Goal: Obtain resource: Download file/media

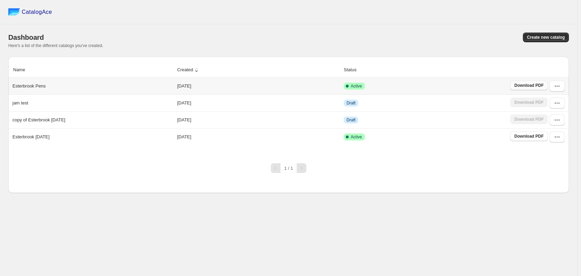
click at [530, 90] on link "Download PDF" at bounding box center [529, 86] width 38 height 10
click at [556, 102] on icon "button" at bounding box center [557, 103] width 7 height 7
click at [26, 103] on p "jam test" at bounding box center [20, 103] width 16 height 7
click at [556, 89] on icon "button" at bounding box center [557, 86] width 7 height 7
click at [556, 101] on span "View catalog" at bounding box center [551, 101] width 25 height 5
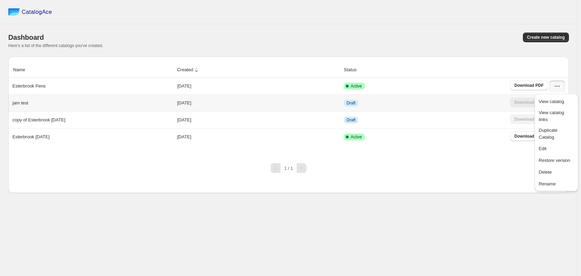
click at [479, 108] on td "Draft" at bounding box center [425, 102] width 166 height 17
click at [556, 101] on icon "button" at bounding box center [557, 103] width 7 height 7
click at [554, 108] on button "button" at bounding box center [556, 103] width 15 height 11
click at [559, 138] on icon "button" at bounding box center [558, 137] width 1 height 1
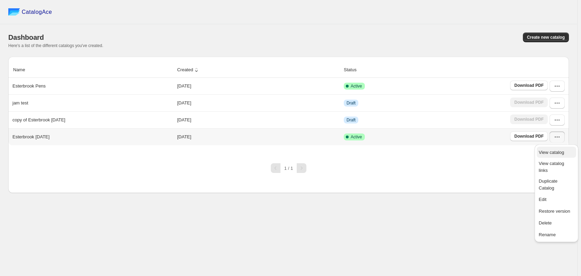
click at [557, 153] on span "View catalog" at bounding box center [551, 152] width 25 height 5
click at [514, 135] on link "Download PDF" at bounding box center [529, 136] width 38 height 10
